Goal: Find specific page/section: Find specific page/section

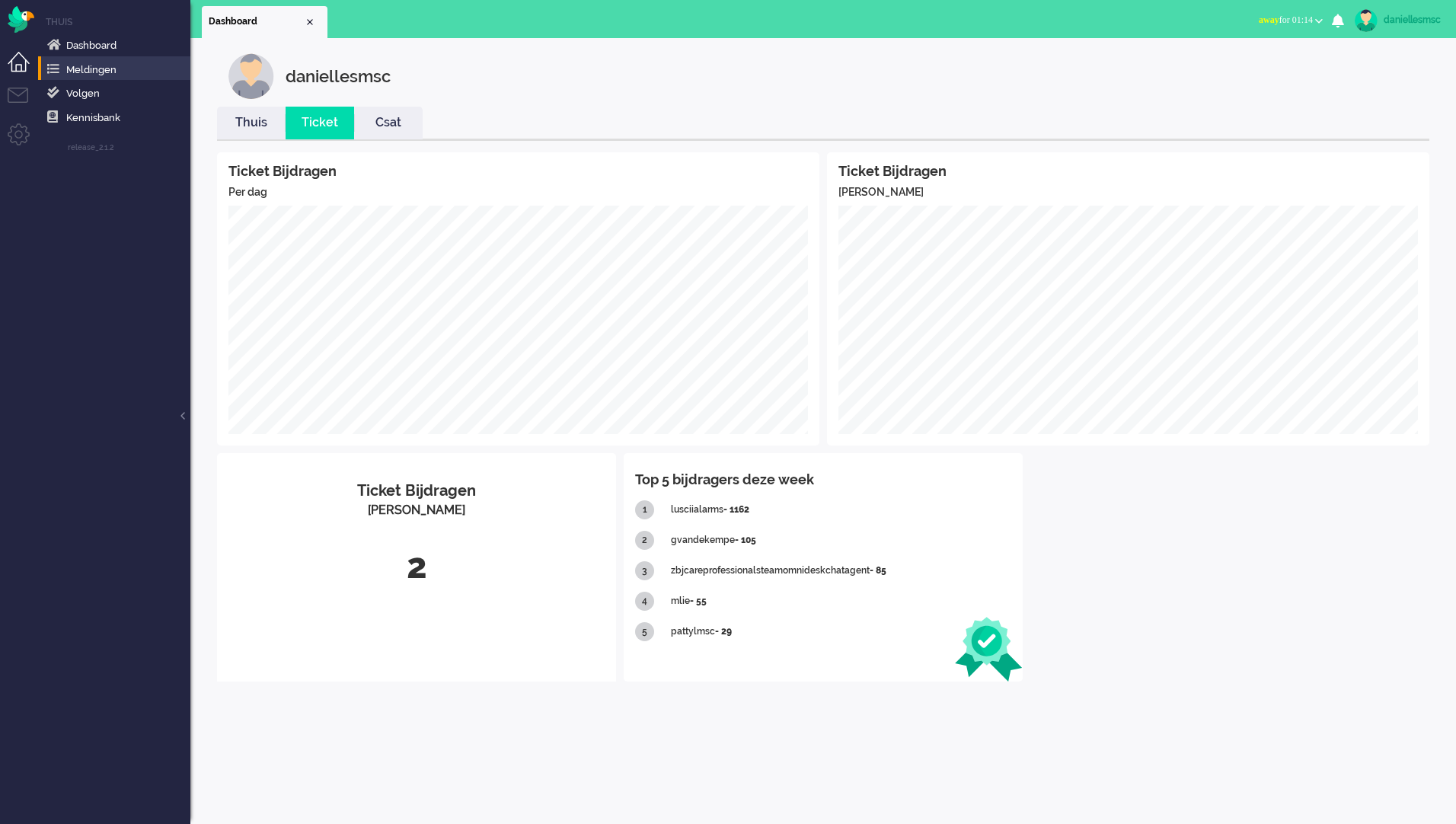
drag, startPoint x: 15, startPoint y: 66, endPoint x: 21, endPoint y: 69, distance: 6.7
click at [15, 66] on li "Dashboard menu" at bounding box center [24, 69] width 34 height 34
click at [120, 45] on link "Dashboard" at bounding box center [117, 45] width 146 height 17
click at [15, 88] on li "Tickets menu" at bounding box center [24, 105] width 34 height 34
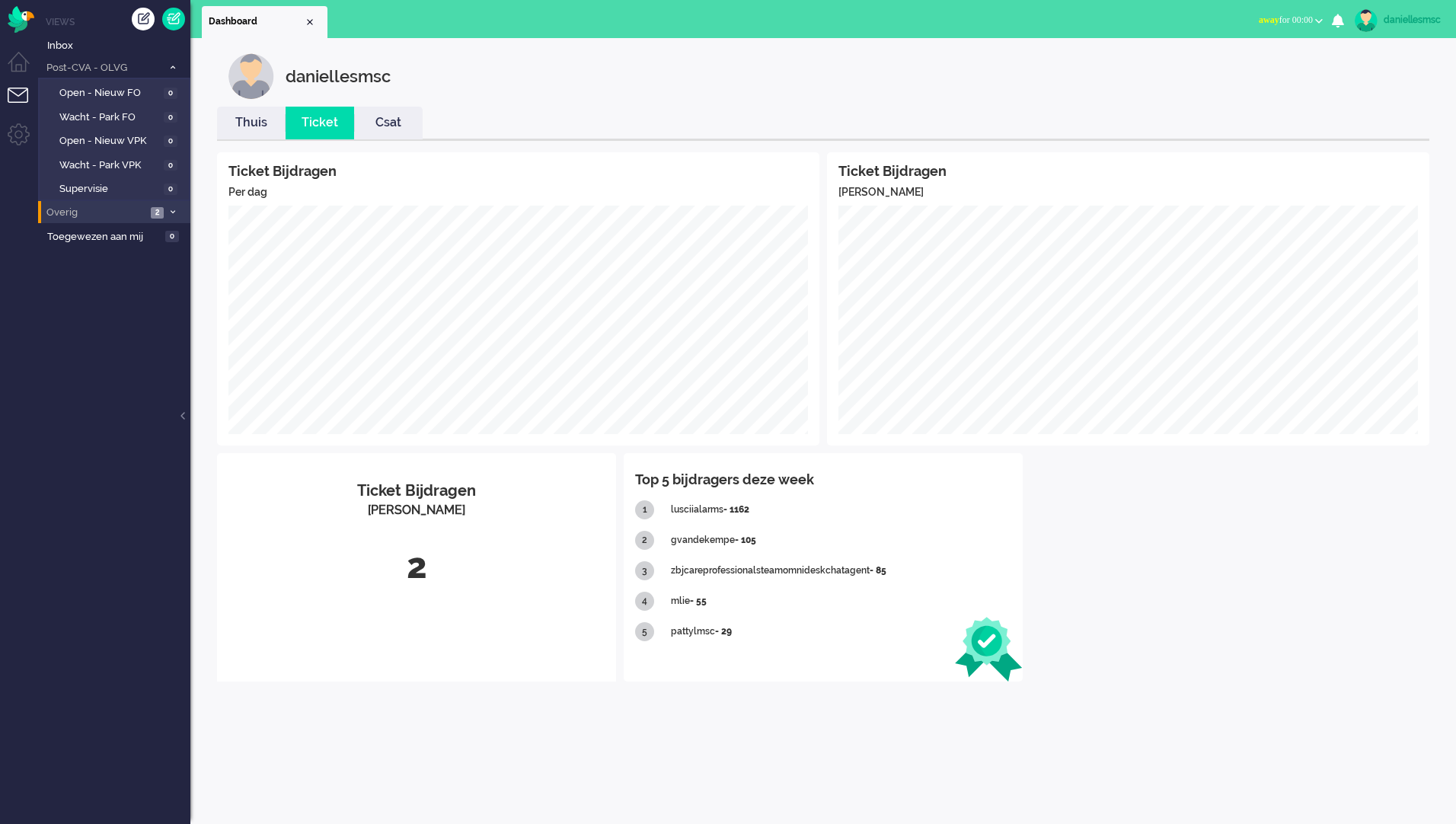
click at [102, 204] on li "Overig 2" at bounding box center [114, 212] width 152 height 22
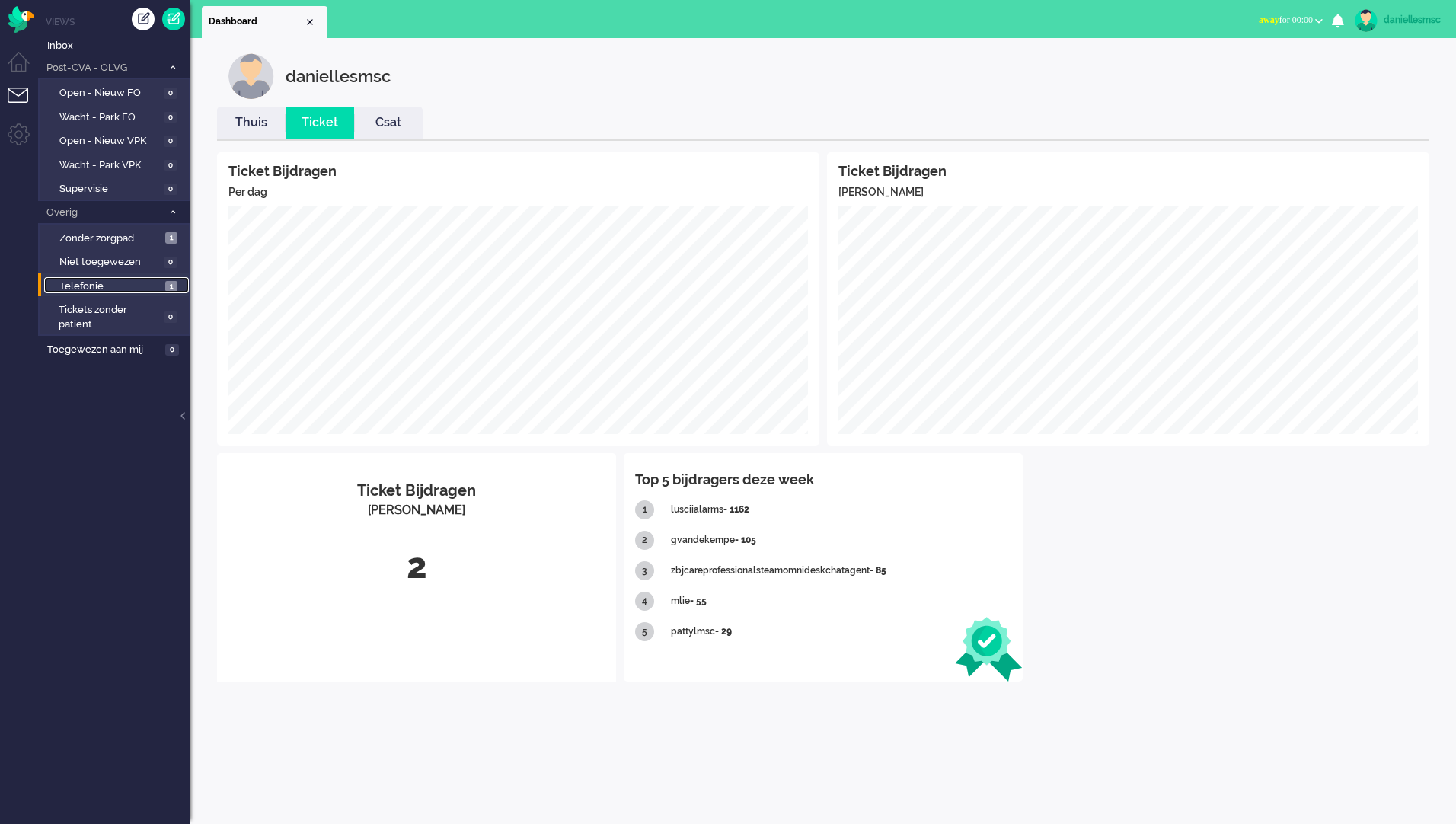
click at [141, 291] on span "Telefonie" at bounding box center [110, 287] width 102 height 15
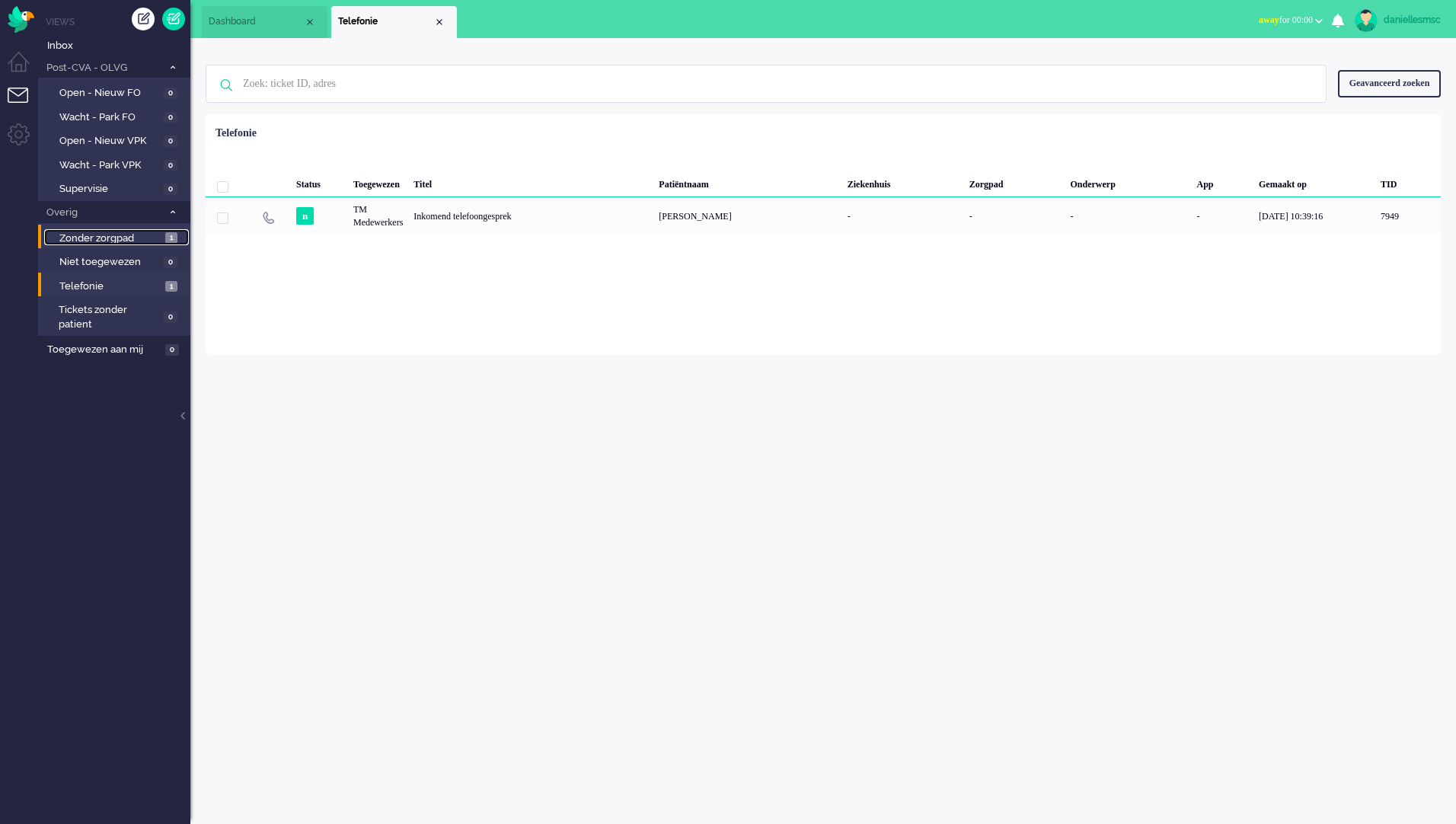
click at [126, 234] on span "Zonder zorgpad" at bounding box center [110, 238] width 102 height 15
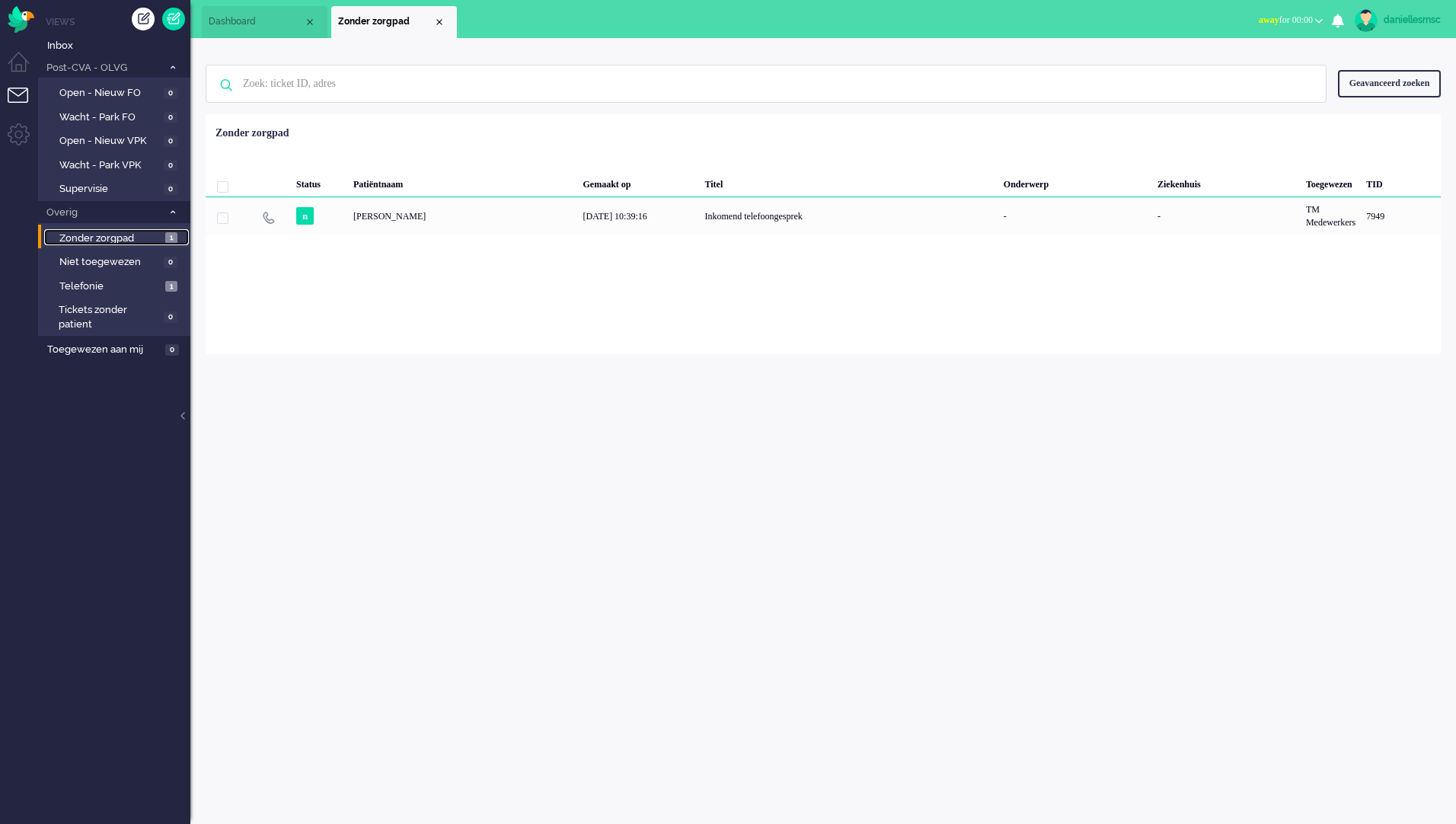
click at [448, 23] on li "Zonder zorgpad" at bounding box center [393, 22] width 126 height 32
click at [445, 21] on div "Close tab" at bounding box center [439, 22] width 12 height 12
